Goal: Find contact information: Find contact information

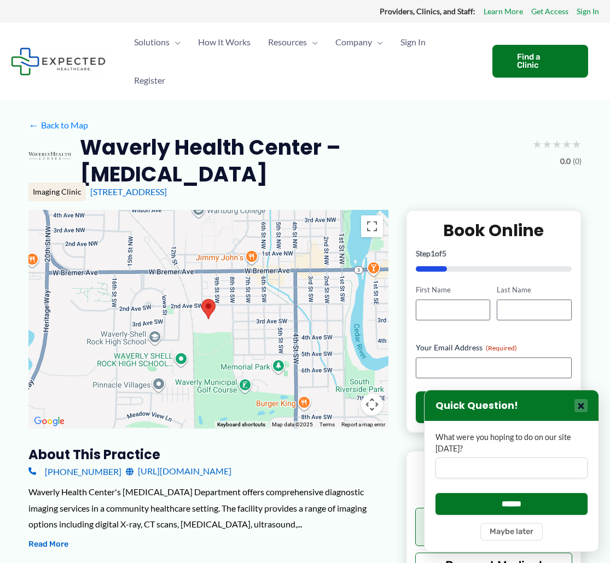
click at [580, 406] on button "×" at bounding box center [580, 405] width 13 height 13
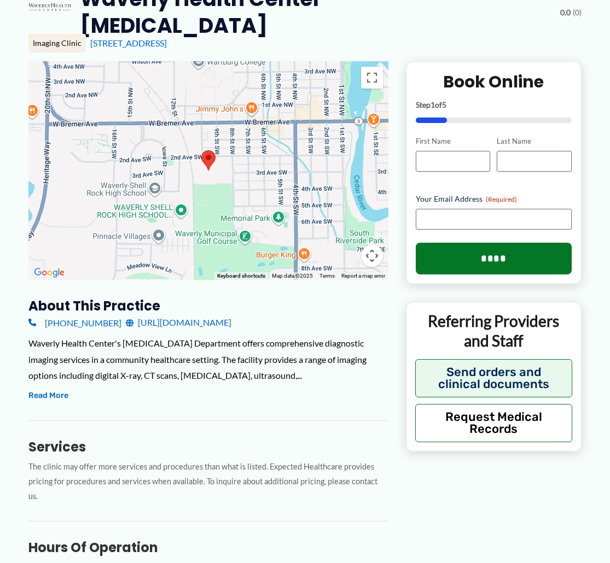
scroll to position [151, 0]
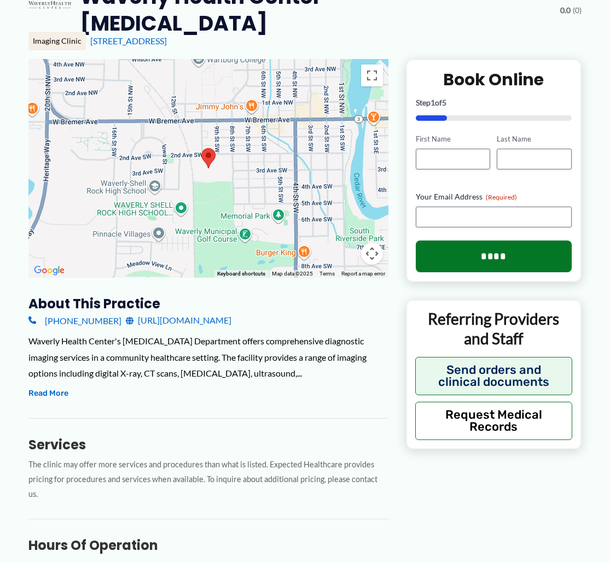
click at [450, 35] on div "[STREET_ADDRESS]" at bounding box center [335, 41] width 491 height 12
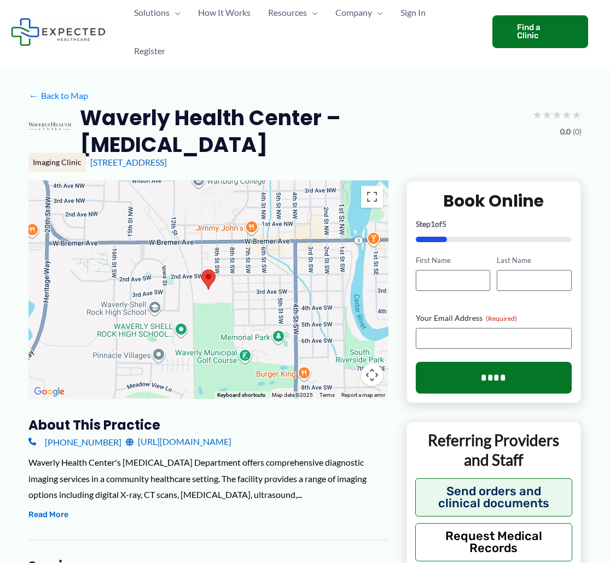
scroll to position [32, 0]
